Goal: Information Seeking & Learning: Check status

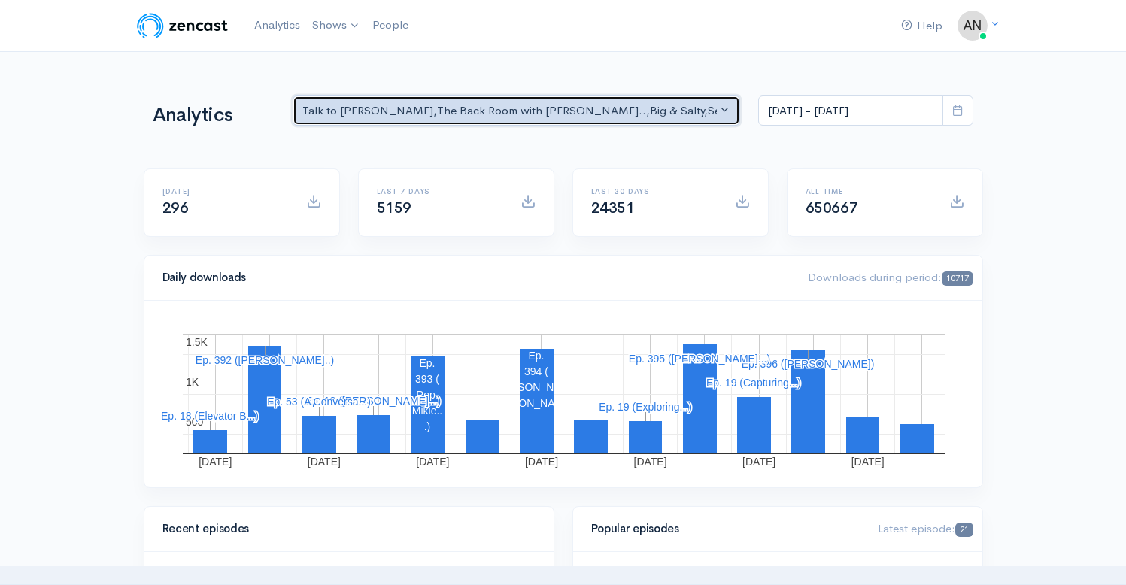
click at [521, 104] on div "Talk to [PERSON_NAME] , The Back Room with [PERSON_NAME].. , Big & Salty , Seri…" at bounding box center [509, 110] width 415 height 17
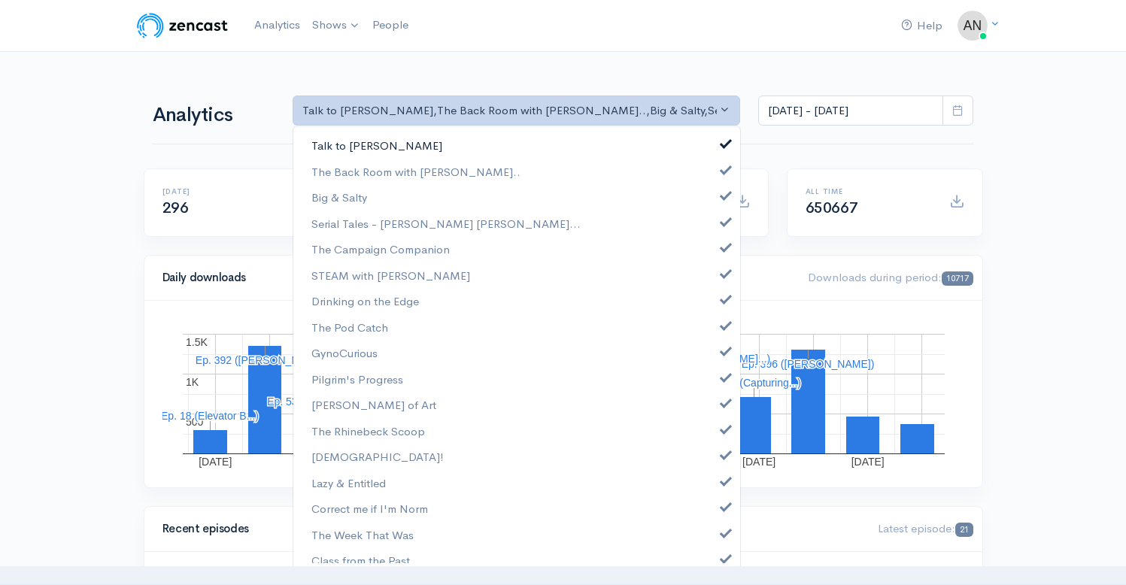
click at [718, 137] on link "Talk to [PERSON_NAME]" at bounding box center [516, 145] width 447 height 26
select select "10316"
click at [723, 192] on span at bounding box center [726, 193] width 6 height 11
click at [723, 222] on span at bounding box center [726, 219] width 6 height 11
click at [716, 262] on link "The Campaign Companion" at bounding box center [516, 249] width 447 height 26
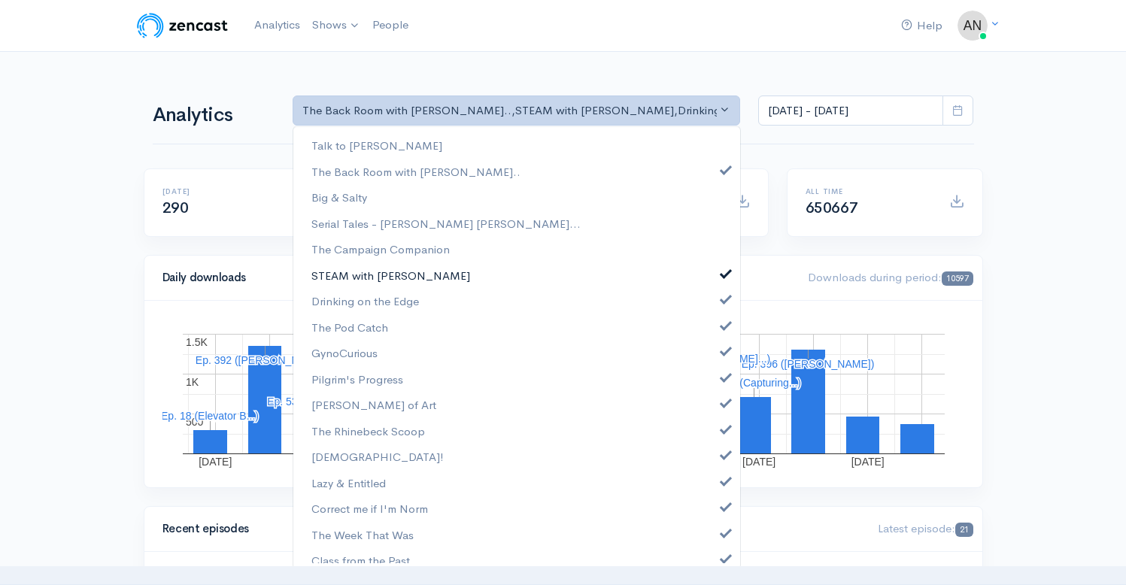
click at [723, 270] on span at bounding box center [726, 271] width 6 height 11
click at [723, 299] on span at bounding box center [726, 297] width 6 height 11
click at [723, 326] on span at bounding box center [726, 323] width 6 height 11
click at [723, 354] on span at bounding box center [726, 349] width 6 height 11
click at [723, 372] on span at bounding box center [726, 375] width 6 height 11
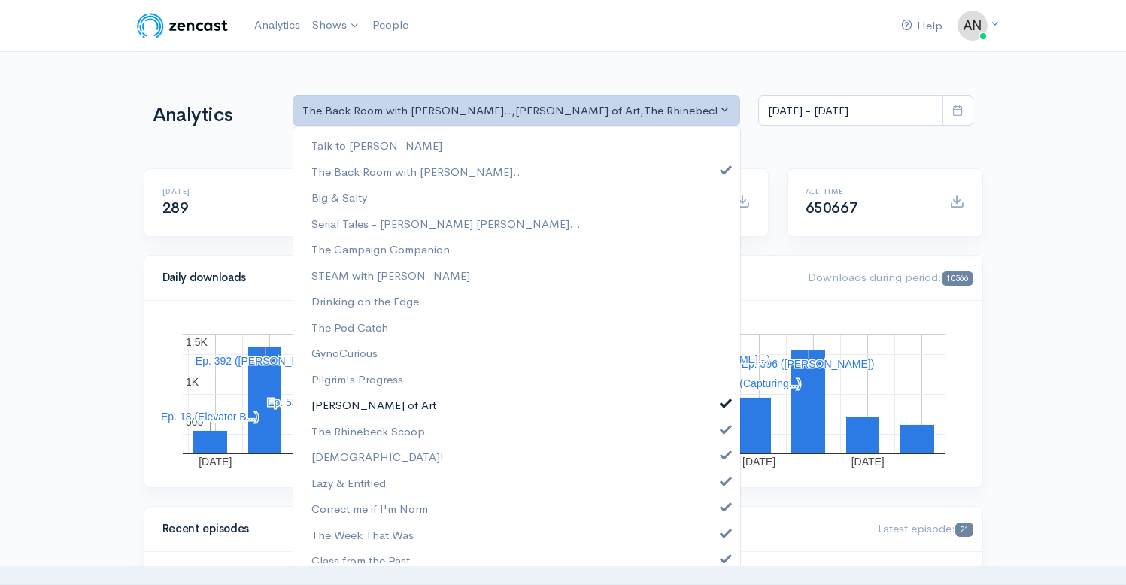
click at [723, 405] on span at bounding box center [726, 401] width 6 height 11
click at [723, 425] on span at bounding box center [726, 427] width 6 height 11
click at [723, 451] on span at bounding box center [726, 453] width 6 height 11
click at [723, 484] on span at bounding box center [726, 479] width 6 height 11
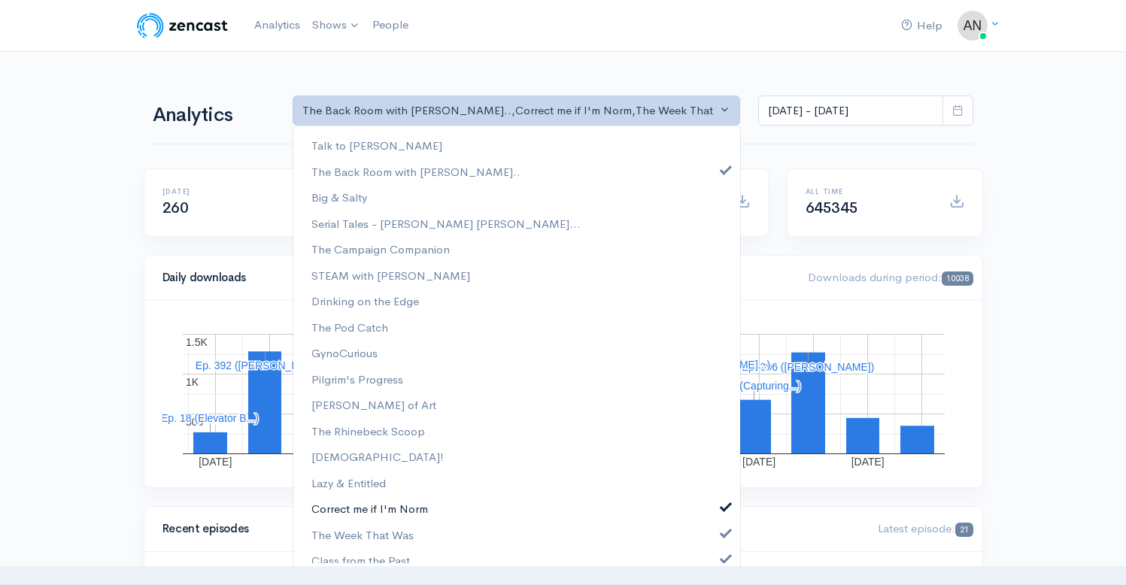
click at [715, 513] on link "Correct me if I'm Norm" at bounding box center [516, 509] width 447 height 26
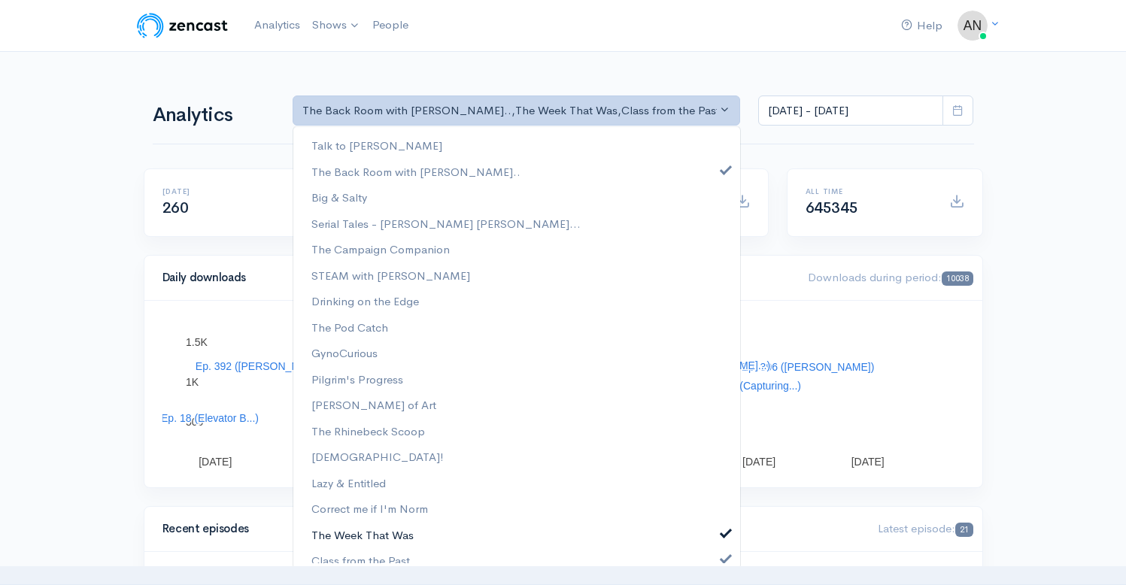
click at [723, 535] on span at bounding box center [726, 531] width 6 height 11
click at [723, 560] on span at bounding box center [726, 556] width 6 height 11
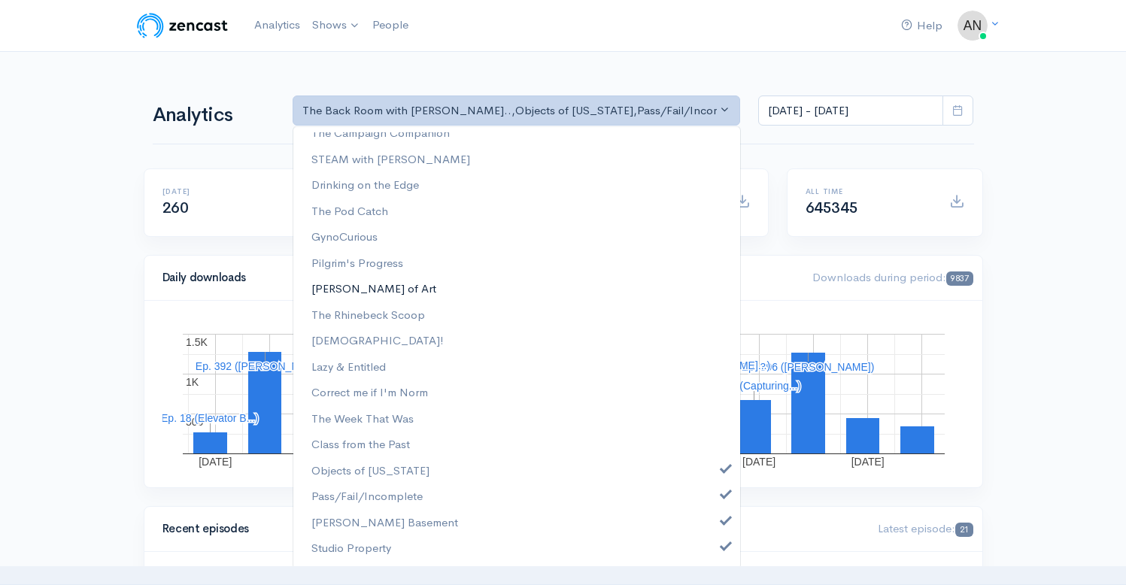
scroll to position [193, 0]
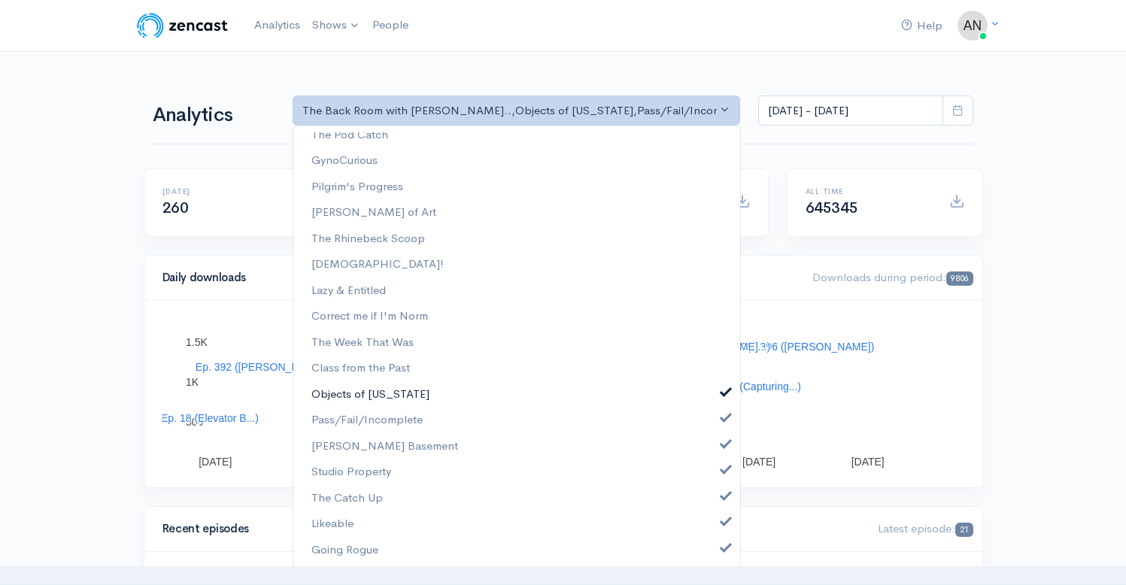
click at [718, 395] on link "Objects of [US_STATE]" at bounding box center [516, 394] width 447 height 26
click at [723, 417] on span at bounding box center [726, 416] width 6 height 11
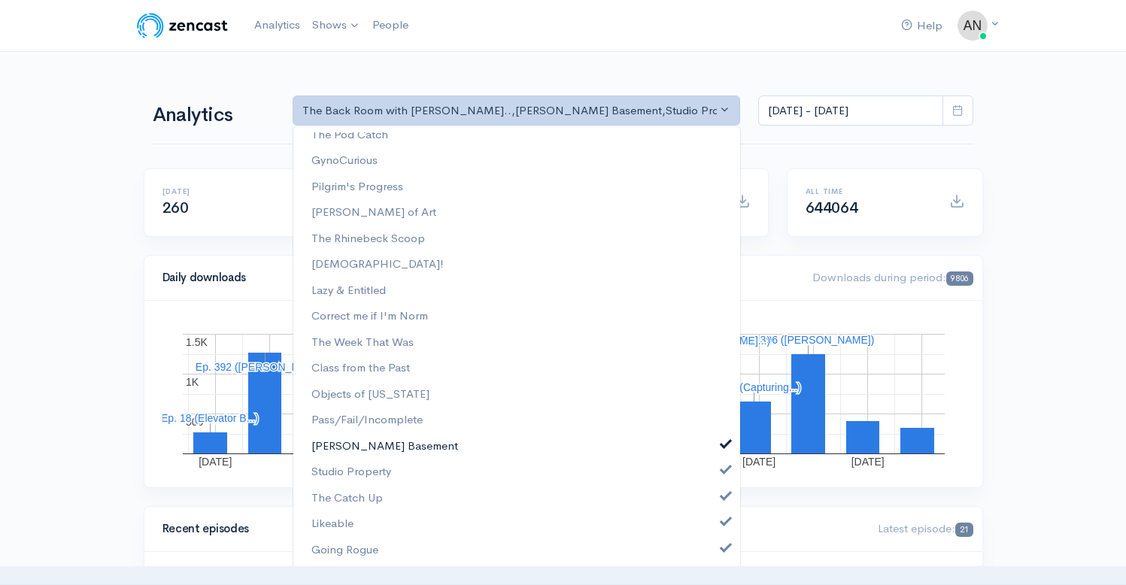
click at [723, 442] on span at bounding box center [726, 442] width 6 height 11
click at [723, 474] on span at bounding box center [726, 468] width 6 height 11
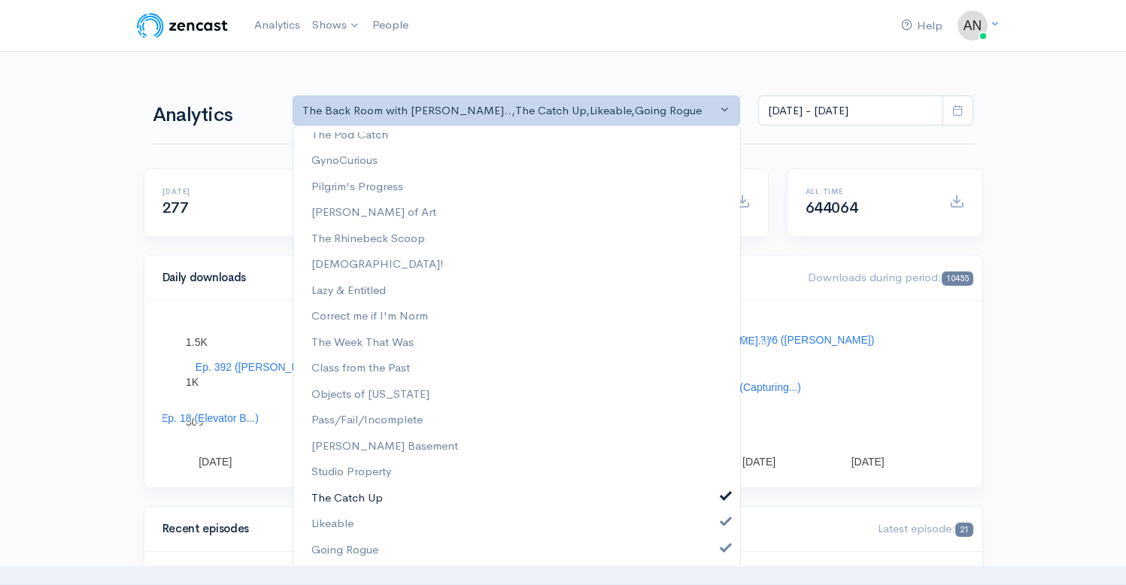
click at [723, 495] on span at bounding box center [726, 494] width 6 height 11
click at [723, 521] on span at bounding box center [726, 520] width 6 height 11
click at [723, 547] on span at bounding box center [726, 546] width 6 height 11
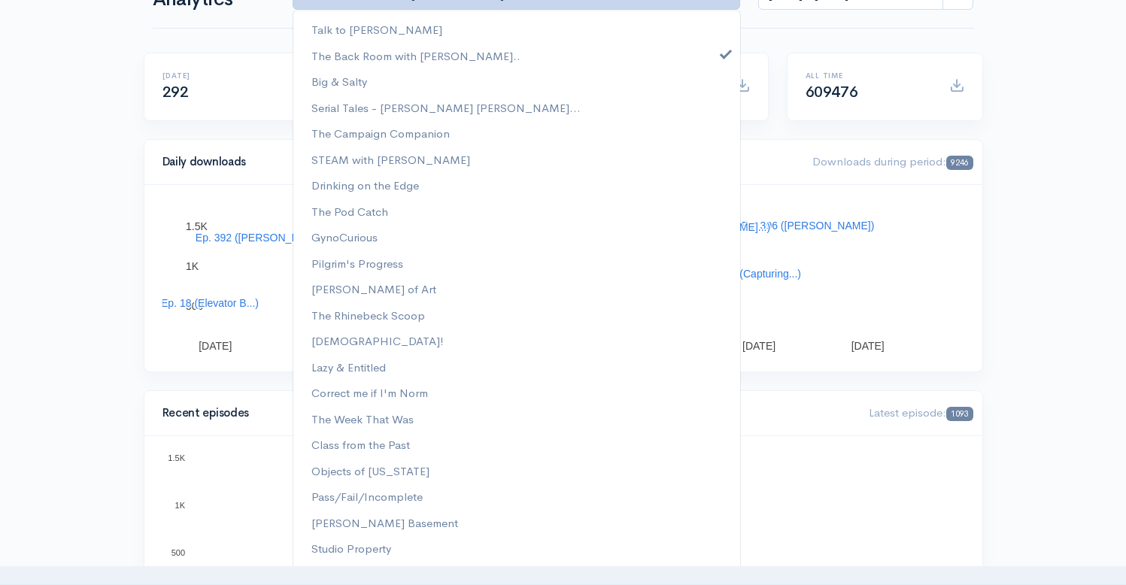
scroll to position [0, 0]
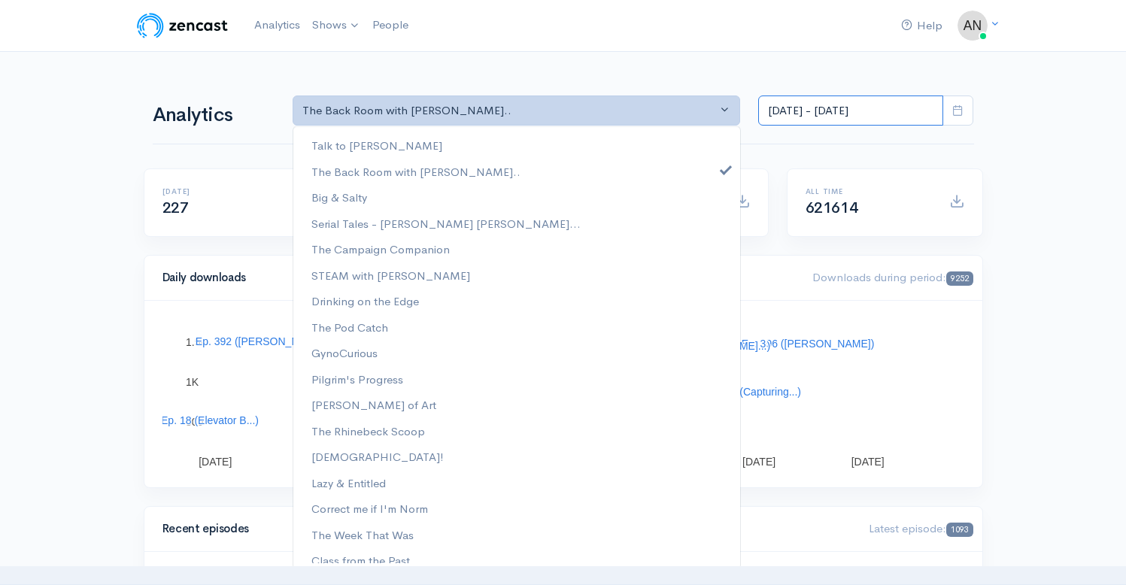
click at [854, 110] on input "[DATE] - [DATE]" at bounding box center [850, 111] width 185 height 31
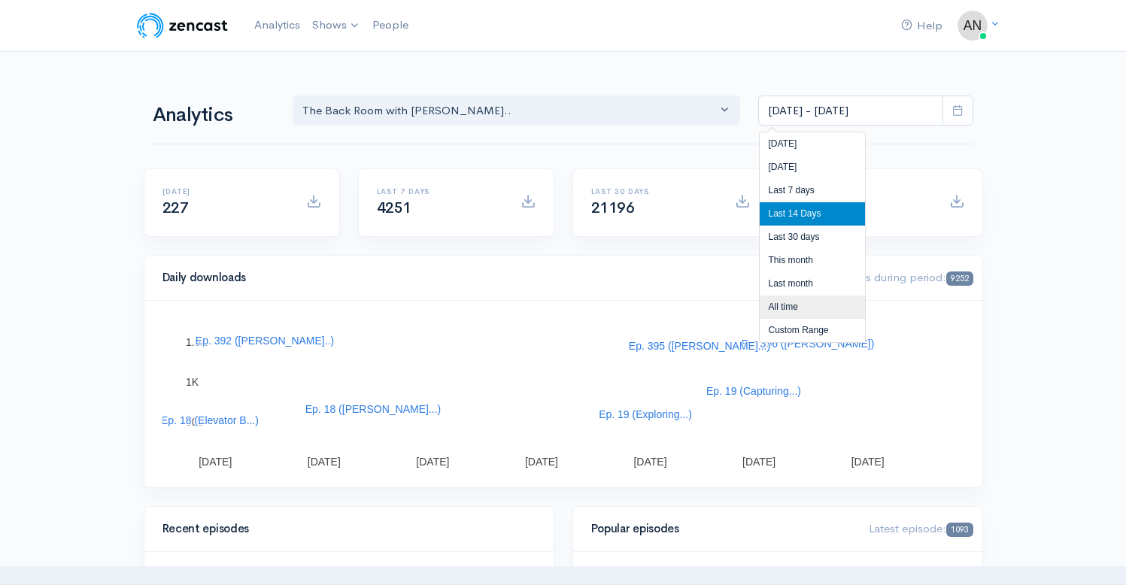
click at [780, 308] on li "All time" at bounding box center [812, 307] width 105 height 23
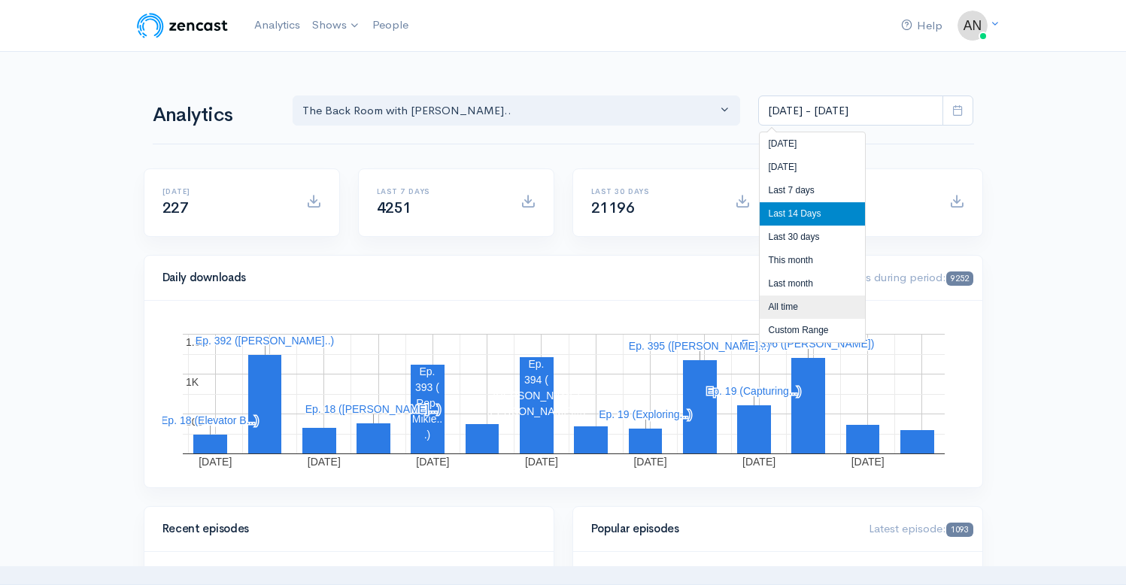
type input "[DATE] - [DATE]"
